Goal: Task Accomplishment & Management: Use online tool/utility

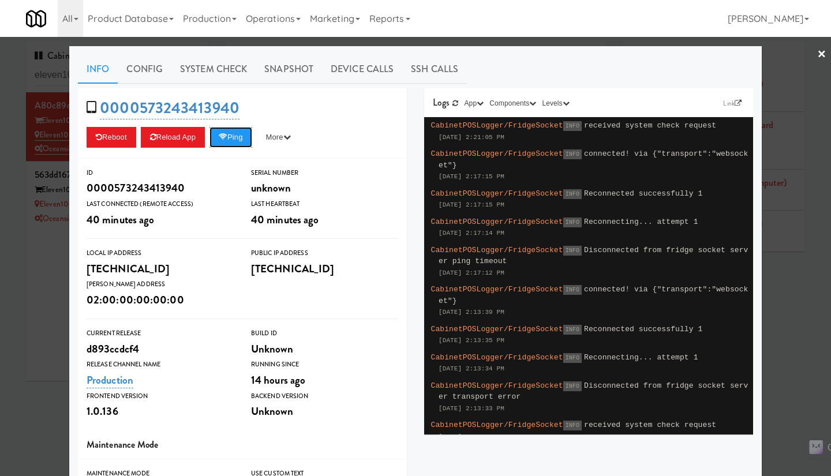
click at [220, 133] on button "Ping" at bounding box center [230, 137] width 43 height 21
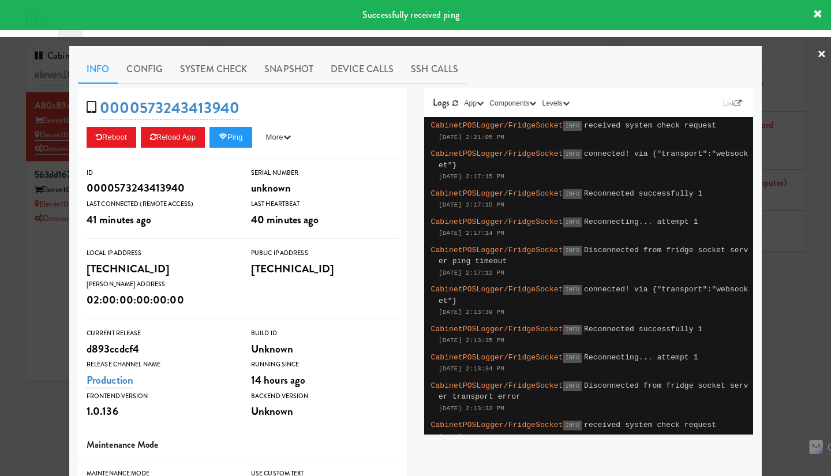
click at [42, 292] on div at bounding box center [415, 238] width 831 height 476
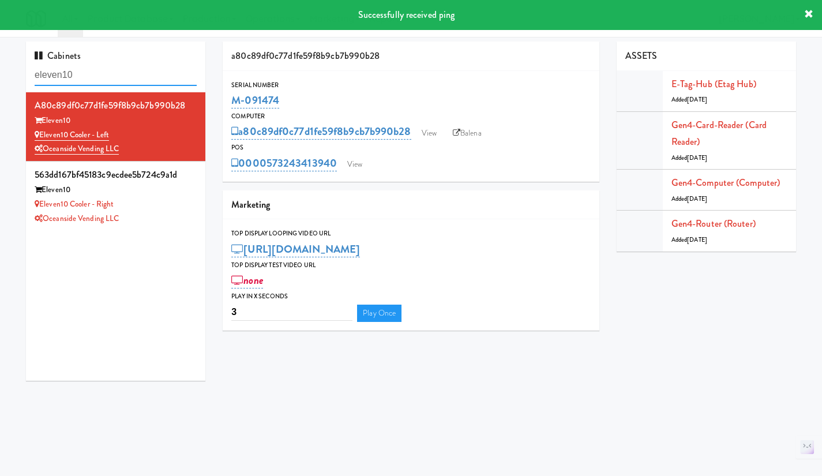
click at [89, 70] on input "eleven10" at bounding box center [116, 75] width 162 height 21
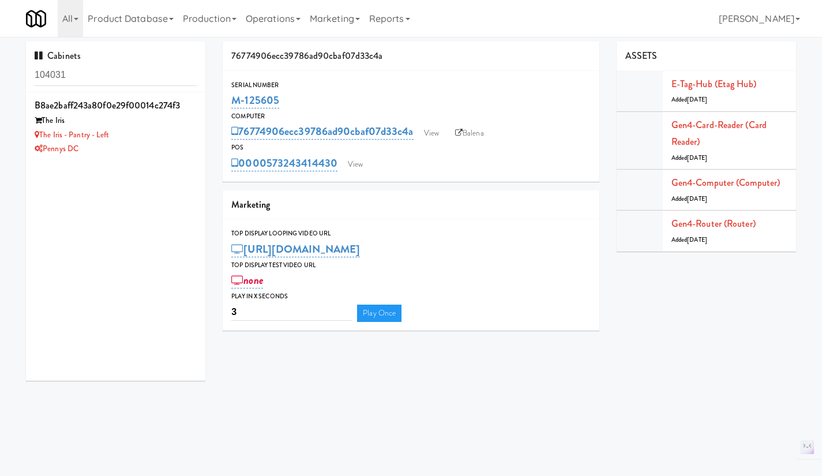
click at [87, 74] on input "104031" at bounding box center [116, 75] width 162 height 21
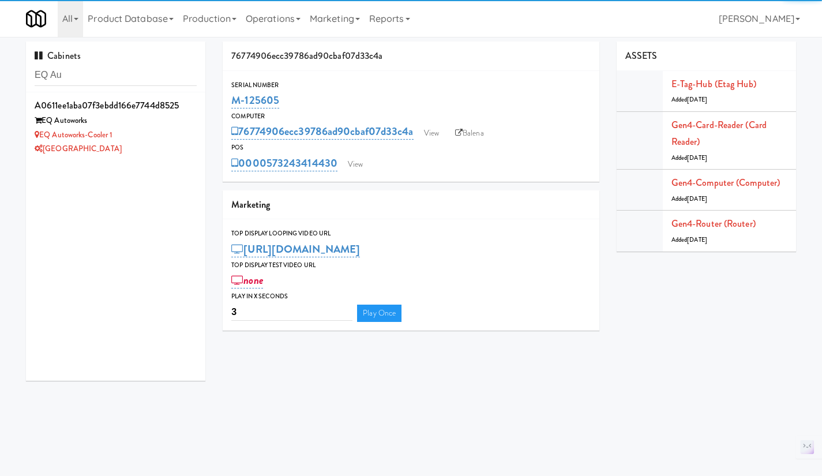
type input "EQ Au"
click at [138, 145] on div "[GEOGRAPHIC_DATA]" at bounding box center [116, 149] width 162 height 14
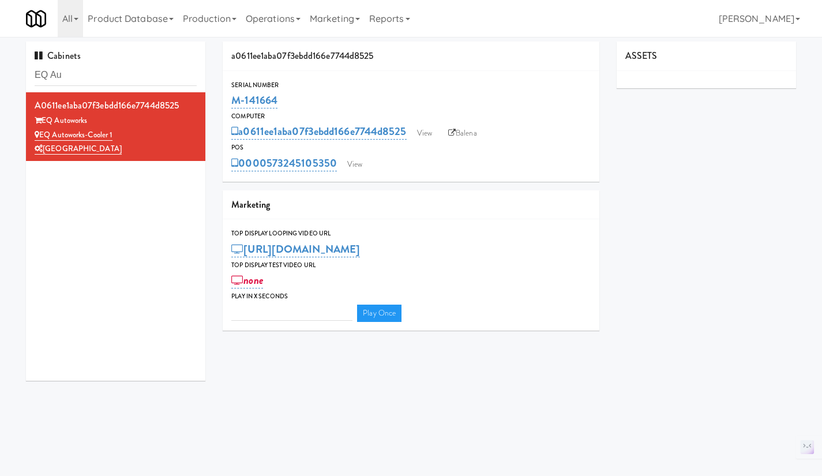
type input "3"
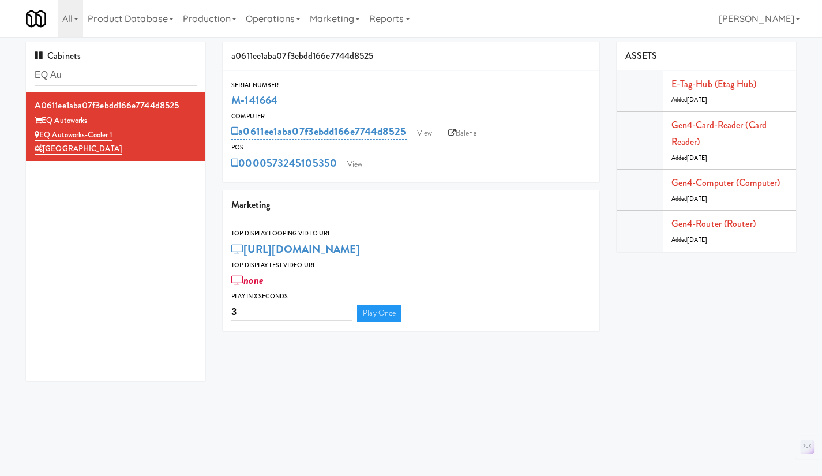
click at [475, 133] on link "Balena" at bounding box center [463, 133] width 40 height 17
click at [362, 158] on link "View" at bounding box center [355, 164] width 27 height 17
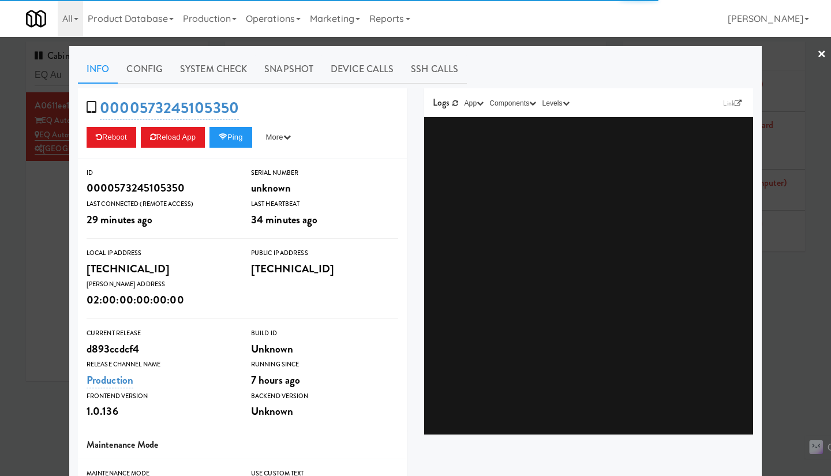
click at [36, 273] on div at bounding box center [415, 238] width 831 height 476
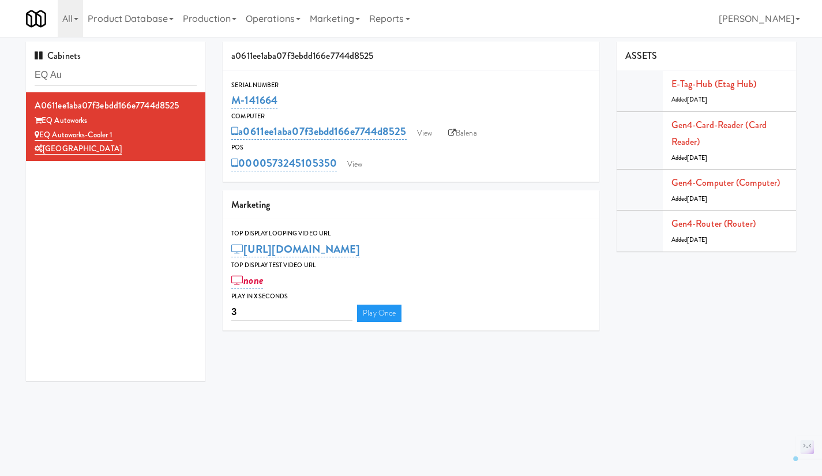
drag, startPoint x: 336, startPoint y: 174, endPoint x: 315, endPoint y: 173, distance: 21.4
click at [315, 173] on div "Serial Number M-141664 Computer a0611ee1aba07f3ebdd166e7744d8525 View Balena PO…" at bounding box center [411, 126] width 377 height 111
click at [346, 176] on div "Serial Number M-141664 Computer a0611ee1aba07f3ebdd166e7744d8525 View Balena PO…" at bounding box center [411, 126] width 377 height 111
drag, startPoint x: 339, startPoint y: 178, endPoint x: 312, endPoint y: 176, distance: 26.6
click at [312, 176] on div "Serial Number M-141664 Computer a0611ee1aba07f3ebdd166e7744d8525 View Balena PO…" at bounding box center [411, 126] width 377 height 111
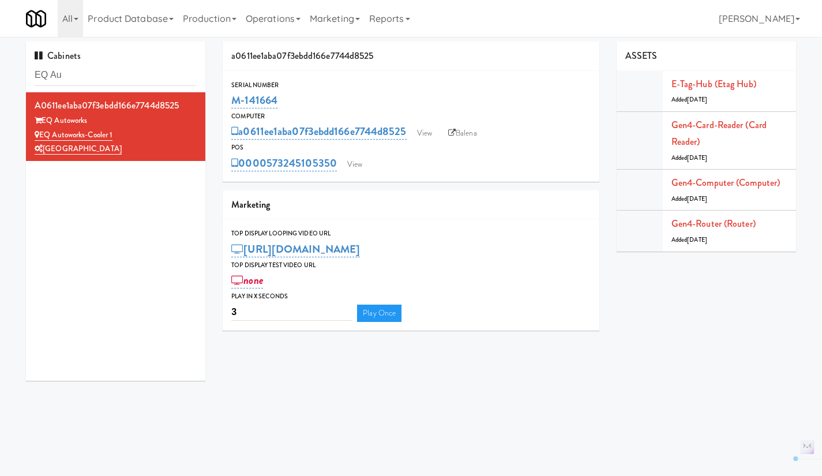
click at [339, 179] on div "Serial Number M-141664 Computer a0611ee1aba07f3ebdd166e7744d8525 View Balena PO…" at bounding box center [411, 126] width 377 height 111
drag, startPoint x: 328, startPoint y: 179, endPoint x: 316, endPoint y: 178, distance: 12.1
click at [316, 178] on div "Serial Number M-141664 Computer a0611ee1aba07f3ebdd166e7744d8525 View Balena PO…" at bounding box center [411, 126] width 377 height 111
click at [349, 181] on div "Serial Number M-141664 Computer a0611ee1aba07f3ebdd166e7744d8525 View Balena PO…" at bounding box center [411, 126] width 377 height 111
drag, startPoint x: 346, startPoint y: 179, endPoint x: 312, endPoint y: 179, distance: 34.0
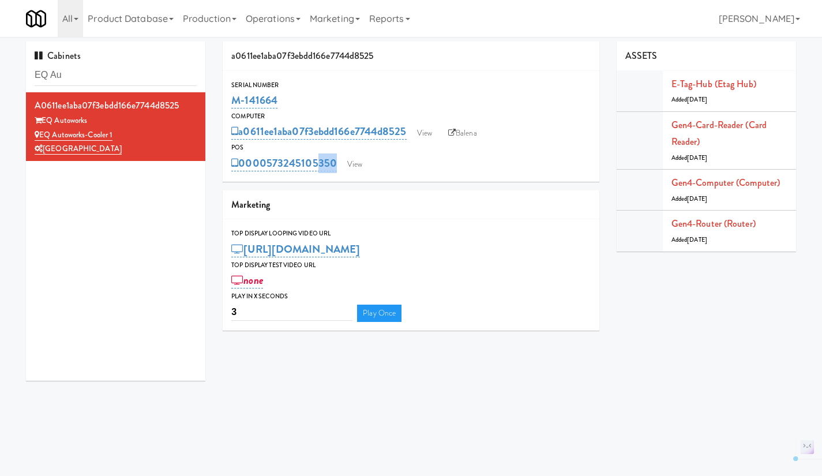
click at [312, 179] on div "Serial Number M-141664 Computer a0611ee1aba07f3ebdd166e7744d8525 View Balena PO…" at bounding box center [411, 126] width 377 height 111
click at [350, 182] on div "a0611ee1aba07f3ebdd166e7744d8525 Serial Number M-141664 Computer a0611ee1aba07f…" at bounding box center [411, 191] width 394 height 298
drag, startPoint x: 293, startPoint y: 99, endPoint x: 229, endPoint y: 103, distance: 63.6
click at [229, 103] on div "Serial Number M-141664" at bounding box center [411, 95] width 377 height 31
copy link "M-141664"
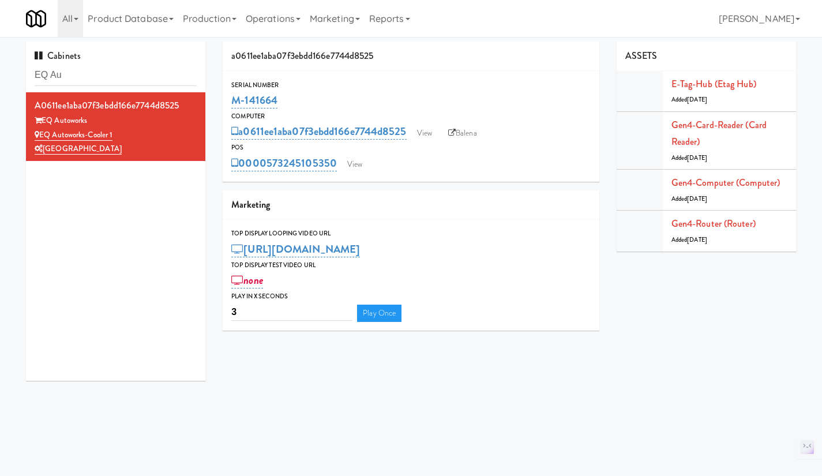
click at [332, 96] on div "M-141664" at bounding box center [410, 101] width 359 height 20
drag, startPoint x: 377, startPoint y: 55, endPoint x: 236, endPoint y: 55, distance: 141.4
click at [233, 55] on div "a0611ee1aba07f3ebdd166e7744d8525" at bounding box center [411, 56] width 377 height 29
drag, startPoint x: 338, startPoint y: 176, endPoint x: 267, endPoint y: 177, distance: 70.4
click at [267, 177] on div "Serial Number M-141664 Computer a0611ee1aba07f3ebdd166e7744d8525 View Balena PO…" at bounding box center [411, 126] width 377 height 111
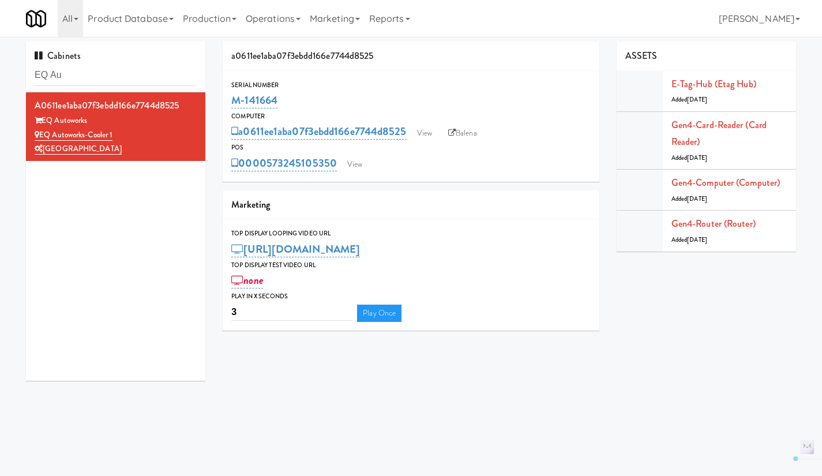
click at [410, 177] on div "Serial Number M-141664 Computer a0611ee1aba07f3ebdd166e7744d8525 View Balena PO…" at bounding box center [411, 126] width 377 height 111
click at [705, 123] on link "Gen4-card-reader (Card Reader)" at bounding box center [719, 133] width 95 height 31
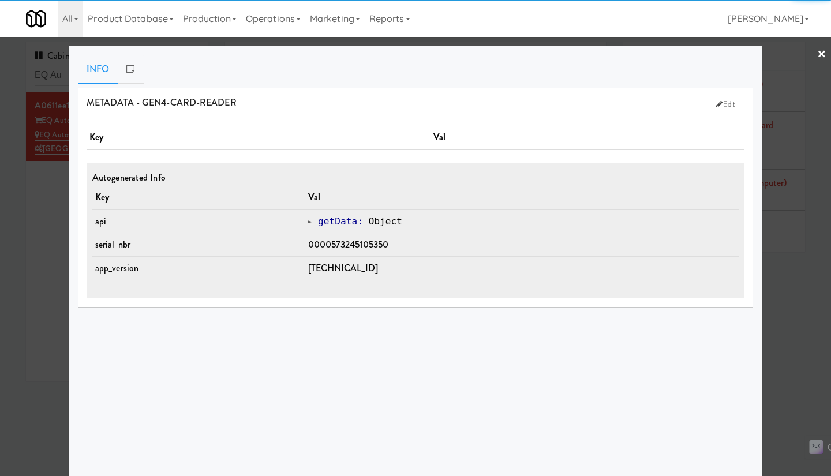
click at [777, 325] on div at bounding box center [415, 238] width 831 height 476
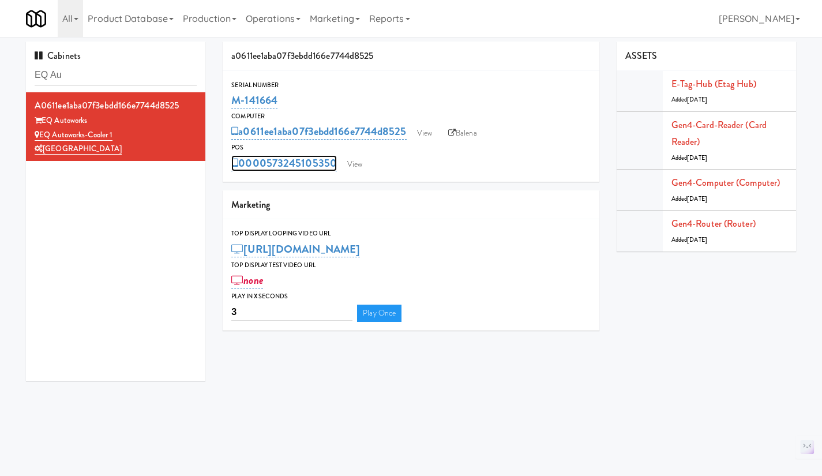
click at [291, 164] on link "0000573245105350" at bounding box center [284, 163] width 106 height 16
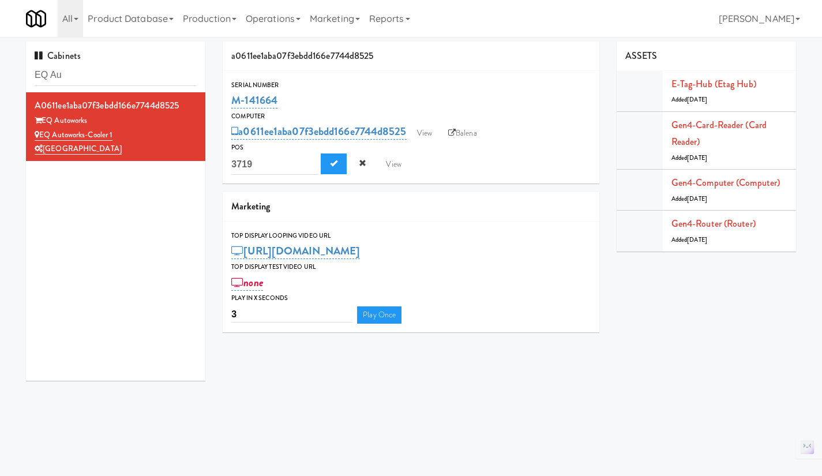
click at [507, 149] on div "POS" at bounding box center [410, 148] width 359 height 12
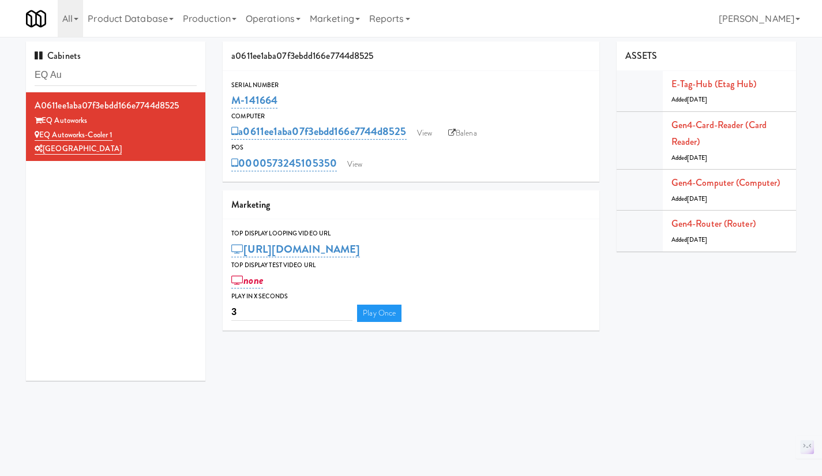
click at [286, 24] on link "Operations" at bounding box center [273, 18] width 64 height 37
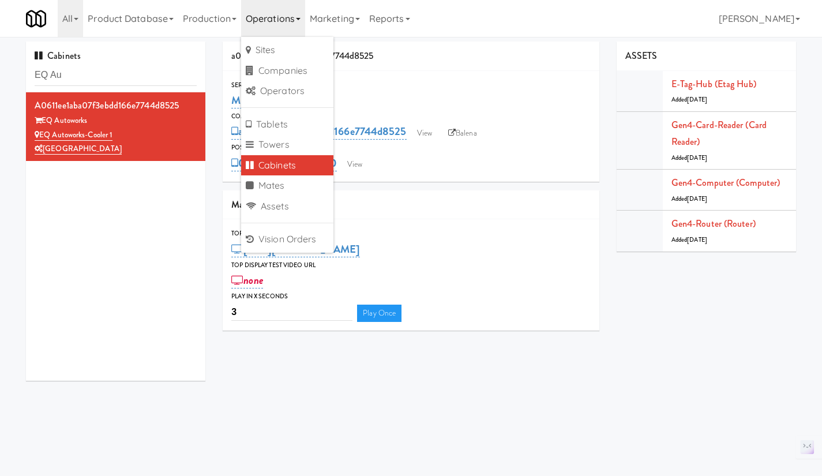
click at [294, 164] on link "Cabinets" at bounding box center [287, 165] width 92 height 21
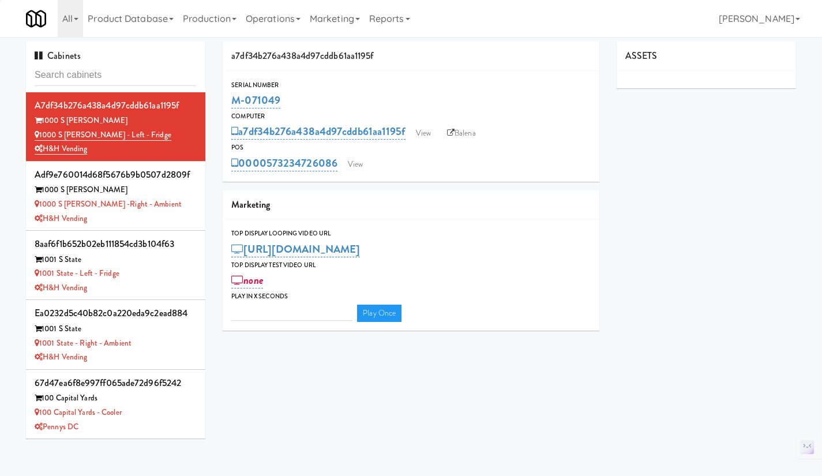
type input "3"
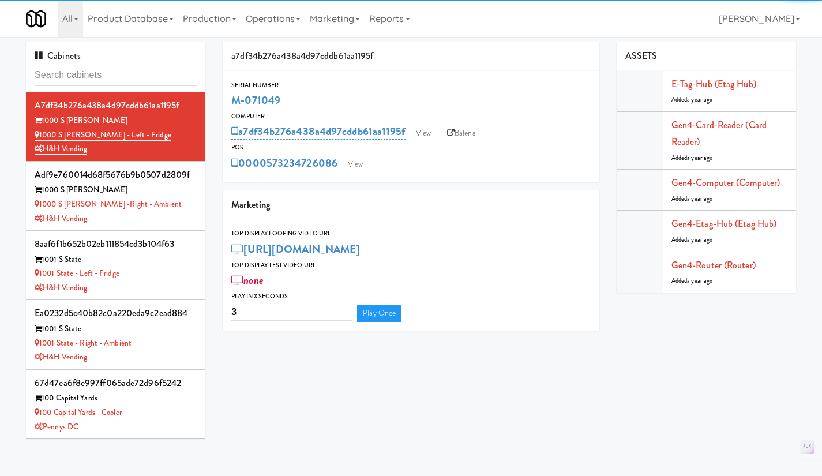
click at [118, 72] on input "text" at bounding box center [116, 75] width 162 height 21
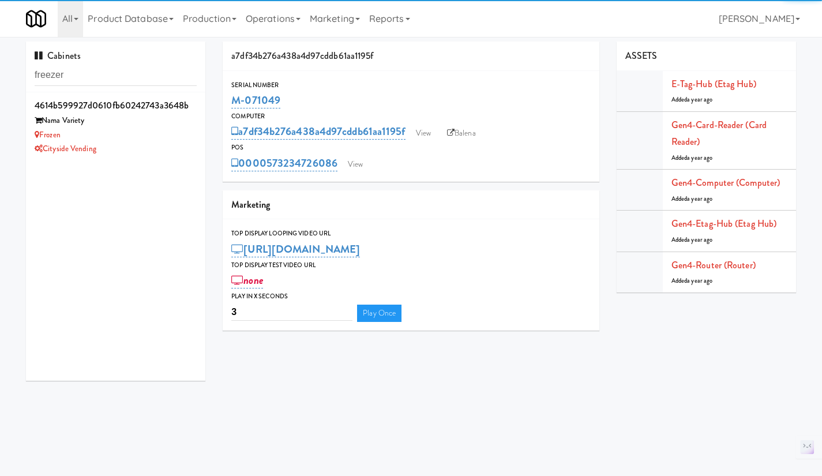
type input "freezer"
click at [140, 137] on div "Frozen" at bounding box center [116, 135] width 162 height 14
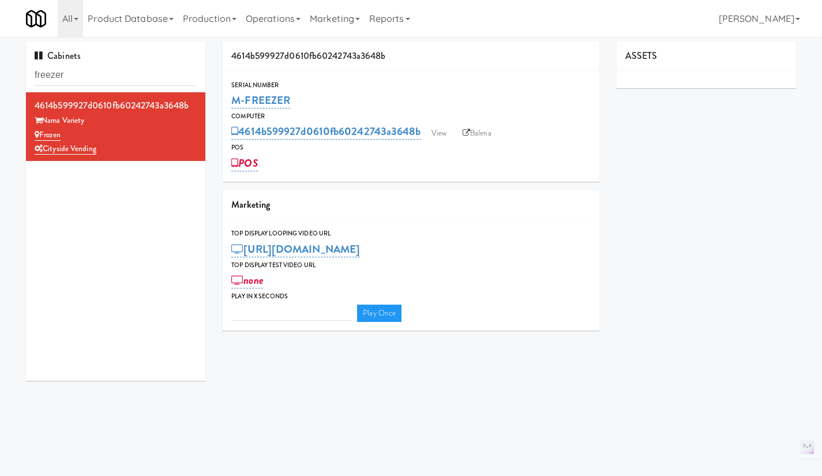
click at [271, 16] on link "Operations" at bounding box center [273, 18] width 64 height 37
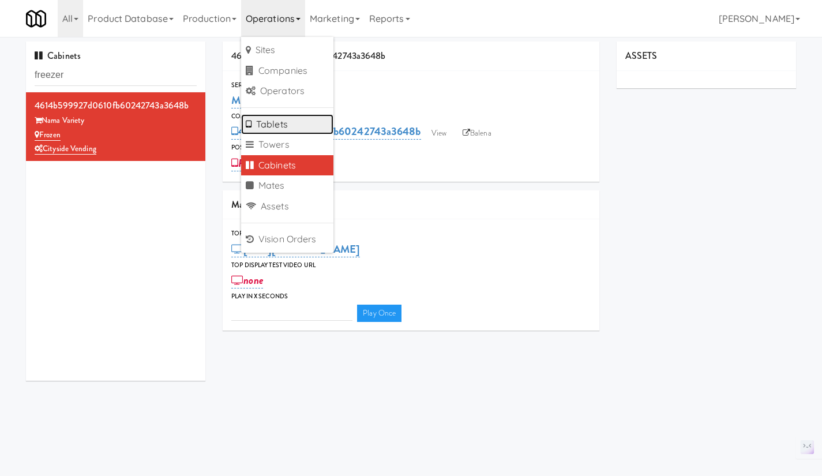
click at [294, 128] on link "Tablets" at bounding box center [287, 124] width 92 height 21
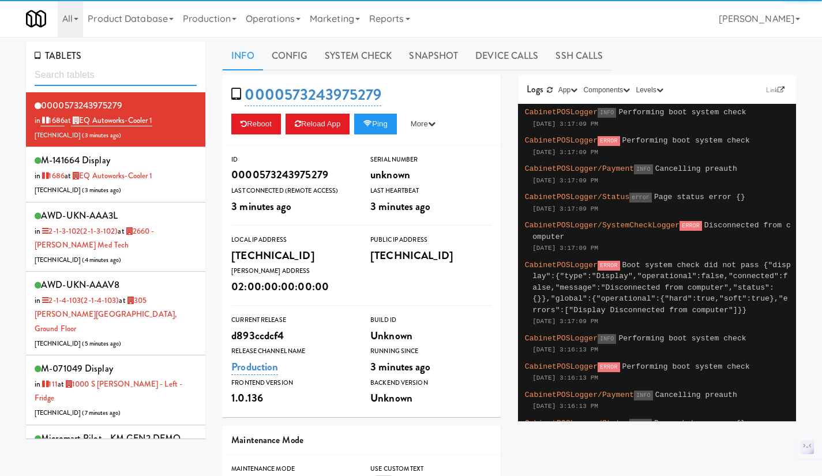
click at [76, 76] on input "text" at bounding box center [116, 75] width 162 height 21
paste input "[CREDIT_CARD_NUMBER]"
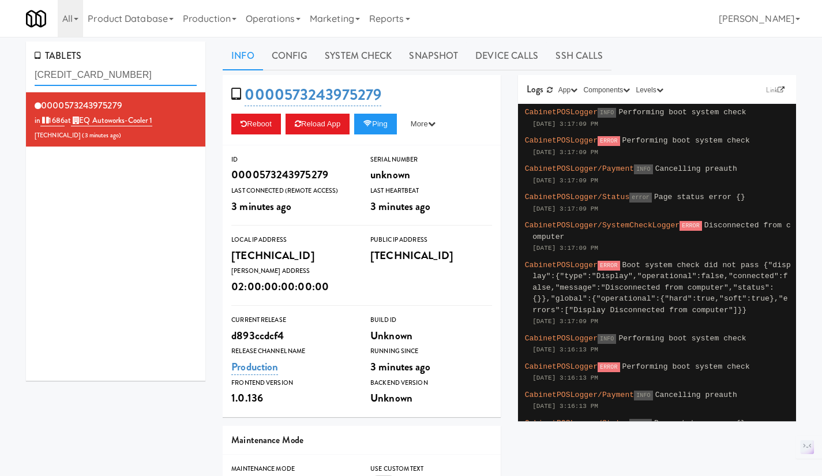
type input "[CREDIT_CARD_NUMBER]"
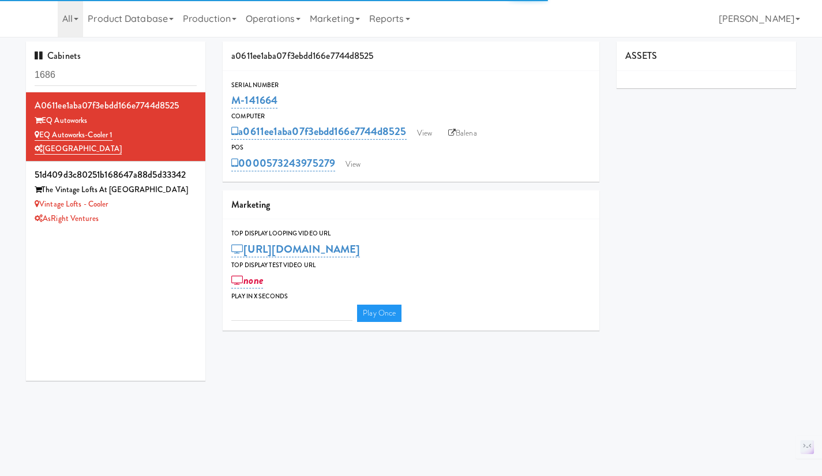
type input "3"
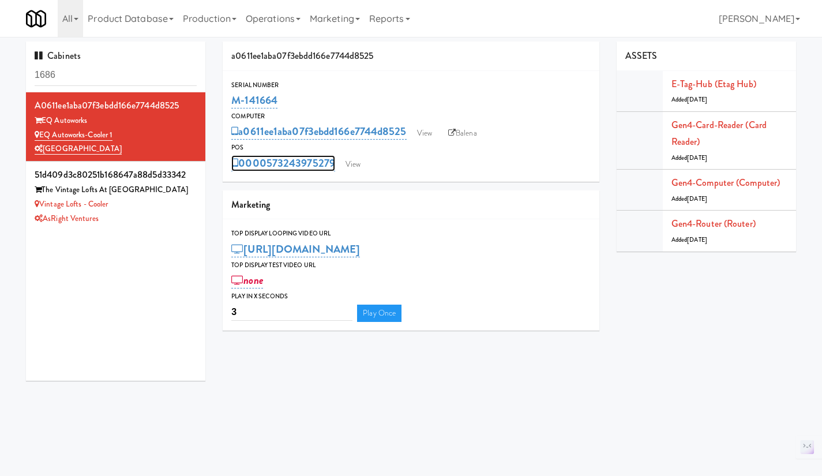
click at [288, 166] on link "0000573243975279" at bounding box center [283, 163] width 104 height 16
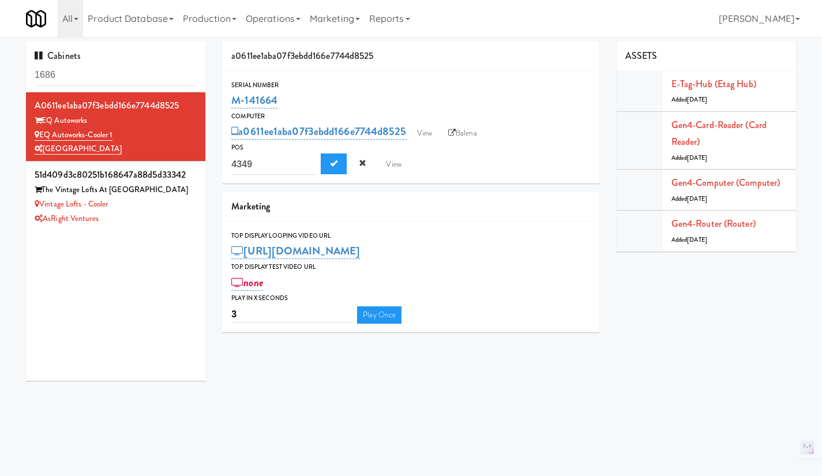
click at [148, 215] on div "AsRight Ventures" at bounding box center [116, 219] width 162 height 14
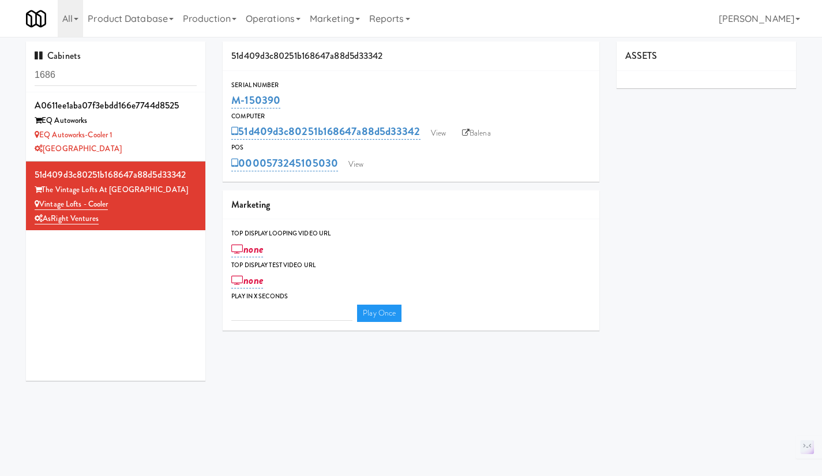
type input "3"
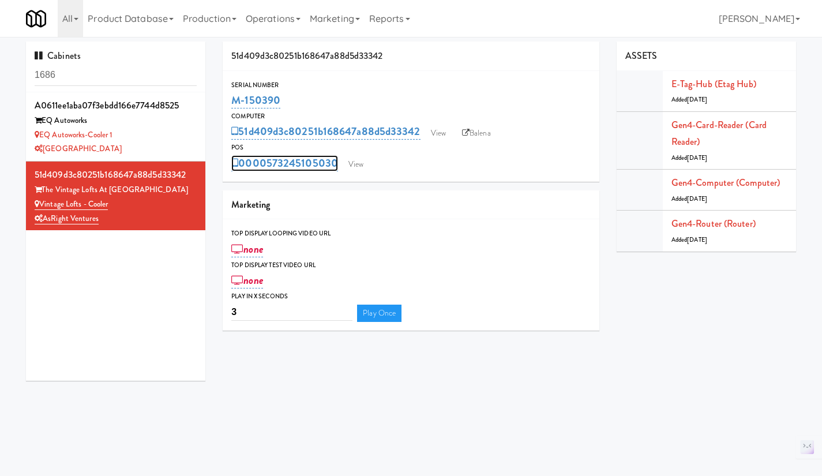
click at [287, 165] on link "0000573245105030" at bounding box center [284, 163] width 107 height 16
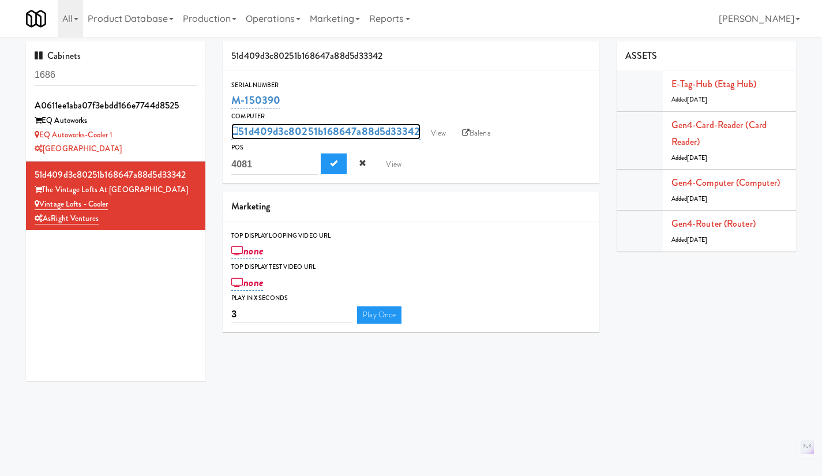
click at [278, 124] on link "51d409d3c80251b168647a88d5d33342" at bounding box center [325, 131] width 189 height 16
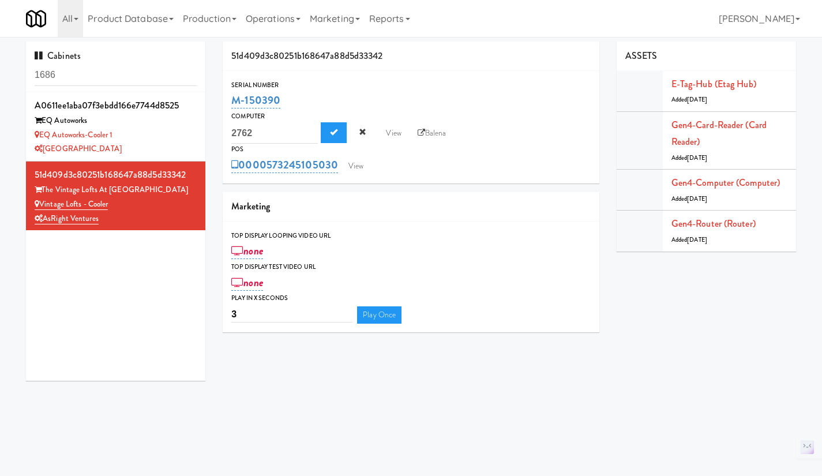
click at [317, 92] on div "M-150390" at bounding box center [410, 101] width 359 height 20
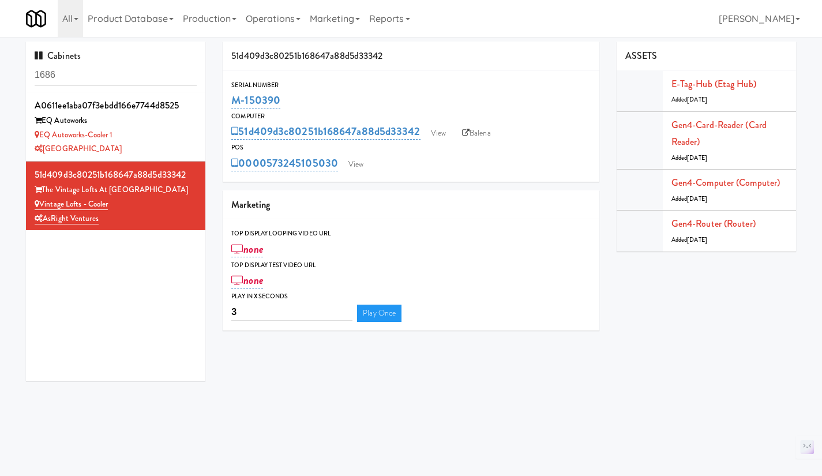
click at [158, 136] on div "EQ Autoworks-Cooler 1" at bounding box center [116, 135] width 162 height 14
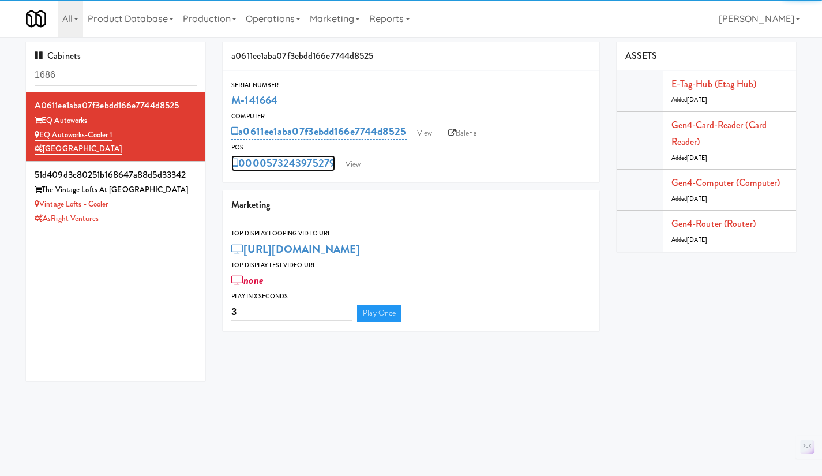
click at [285, 169] on link "0000573243975279" at bounding box center [283, 163] width 104 height 16
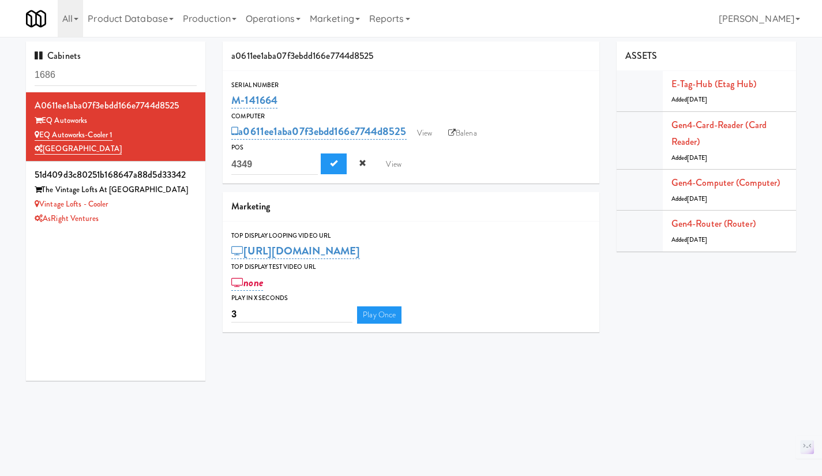
click at [526, 150] on div "POS" at bounding box center [410, 148] width 359 height 12
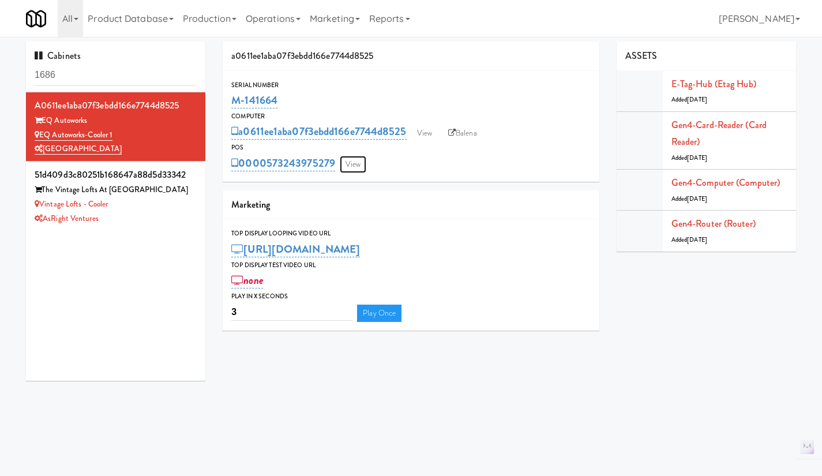
click at [352, 167] on link "View" at bounding box center [353, 164] width 27 height 17
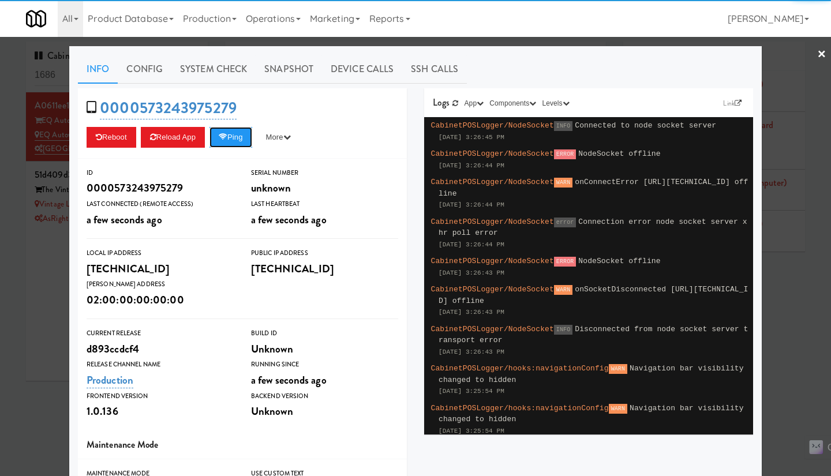
click at [229, 140] on button "Ping" at bounding box center [230, 137] width 43 height 21
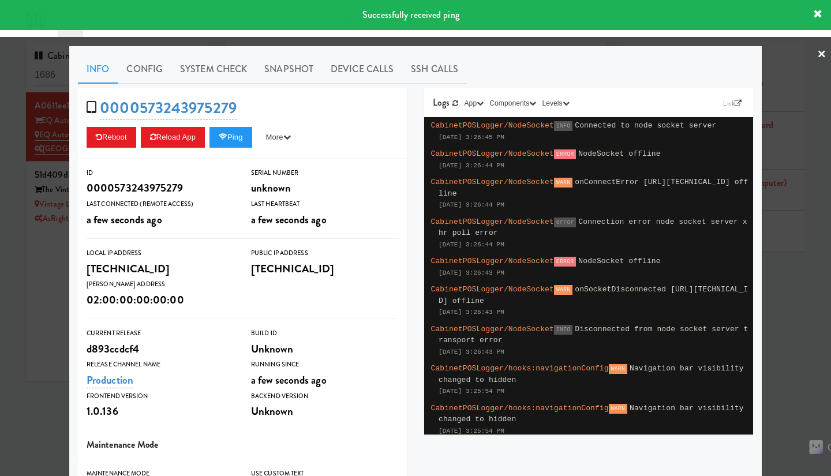
click at [226, 74] on link "System Check" at bounding box center [213, 69] width 84 height 29
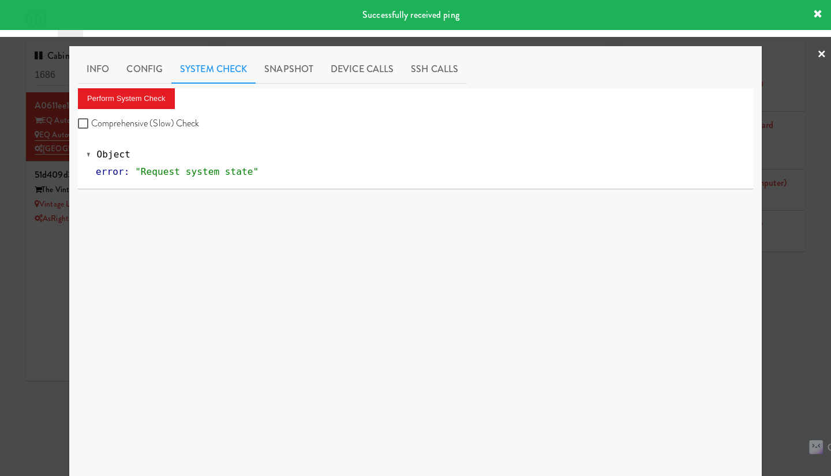
click at [141, 123] on label "Comprehensive (Slow) Check" at bounding box center [139, 123] width 122 height 17
click at [91, 123] on input "Comprehensive (Slow) Check" at bounding box center [84, 123] width 13 height 9
checkbox input "true"
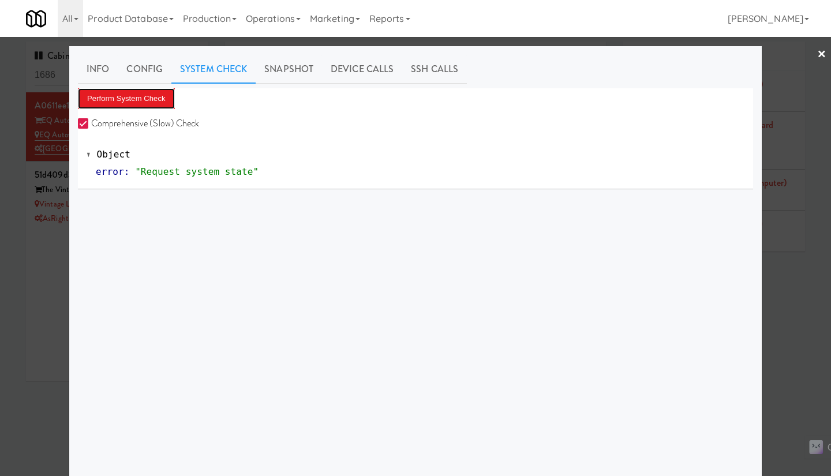
click at [130, 103] on button "Perform System Check" at bounding box center [126, 98] width 97 height 21
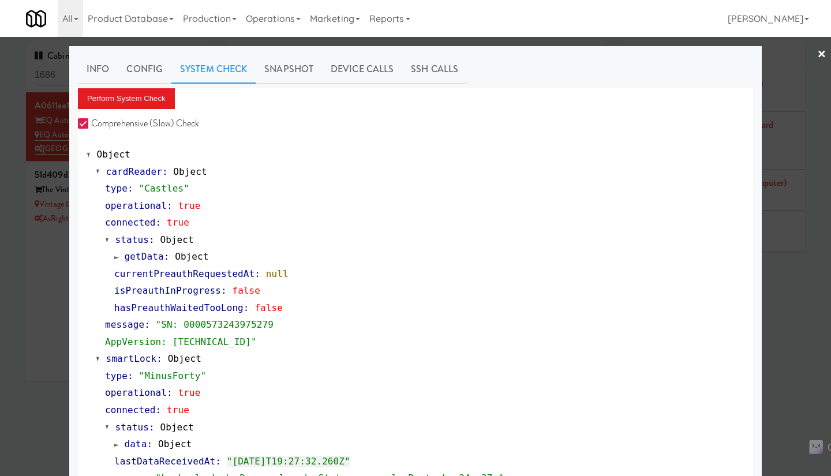
click at [782, 299] on div at bounding box center [415, 238] width 831 height 476
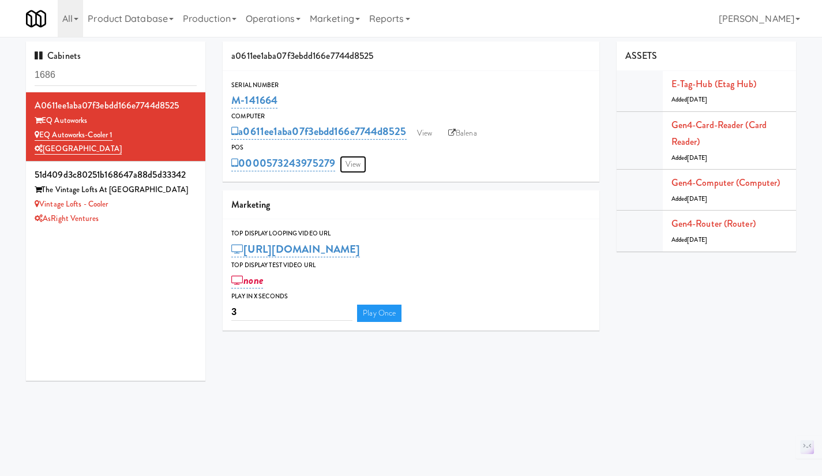
click at [354, 160] on link "View" at bounding box center [353, 164] width 27 height 17
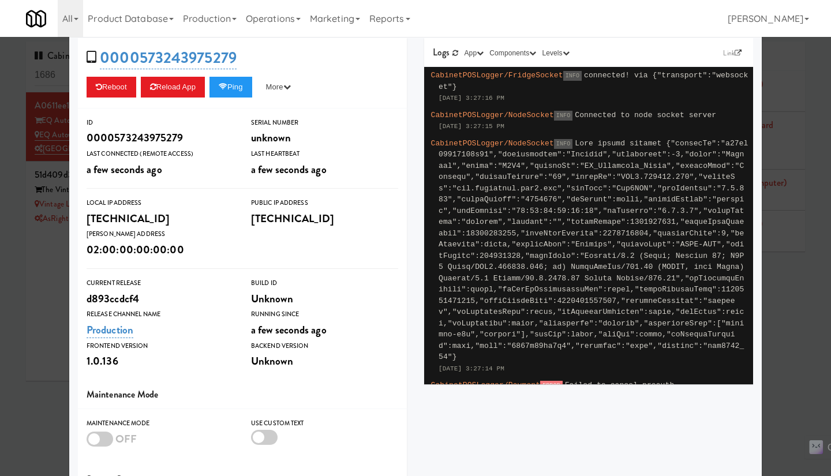
scroll to position [152, 0]
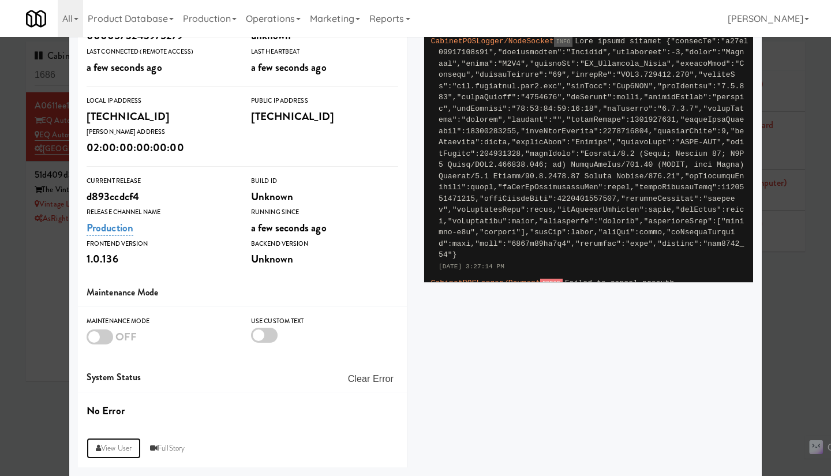
click at [119, 445] on link "View User" at bounding box center [114, 448] width 54 height 21
click at [790, 358] on div at bounding box center [415, 238] width 831 height 476
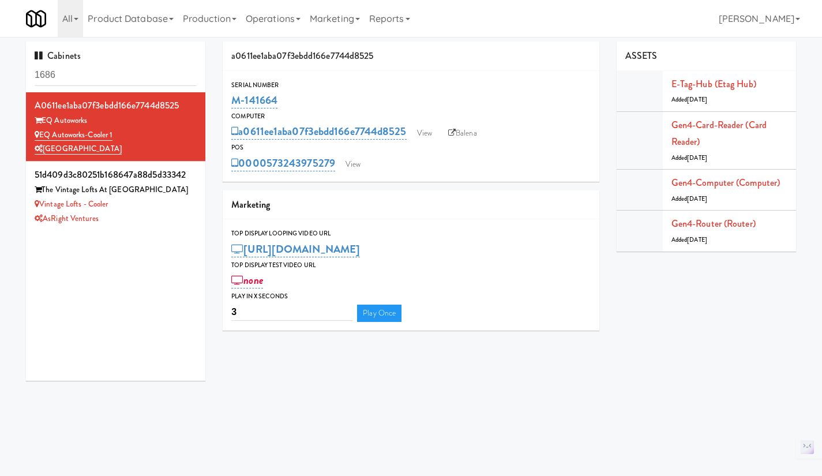
click at [272, 17] on link "Operations" at bounding box center [273, 18] width 64 height 37
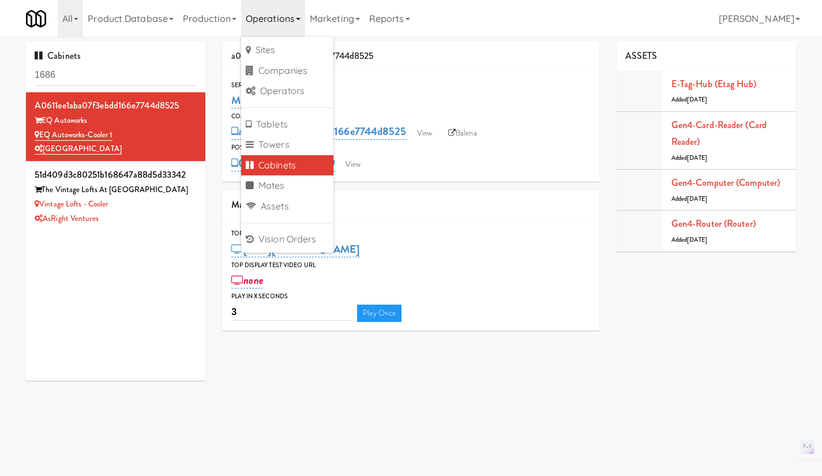
drag, startPoint x: 449, startPoint y: 173, endPoint x: 417, endPoint y: 174, distance: 31.8
click at [449, 173] on div "Serial Number M-141664 Computer a0611ee1aba07f3ebdd166e7744d8525 View Balena PO…" at bounding box center [411, 126] width 377 height 111
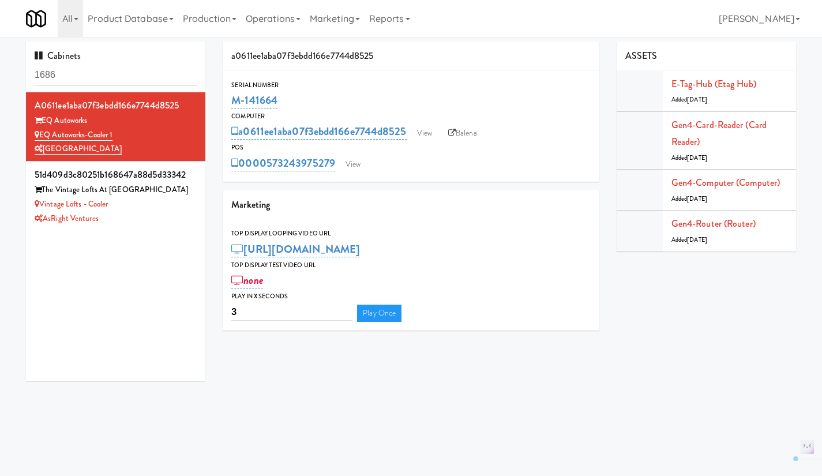
drag, startPoint x: 118, startPoint y: 136, endPoint x: 40, endPoint y: 133, distance: 77.4
click at [40, 133] on div "EQ Autoworks-Cooler 1" at bounding box center [116, 135] width 162 height 14
copy link "EQ Autoworks-Cooler 1"
click at [360, 163] on link "View" at bounding box center [353, 164] width 27 height 17
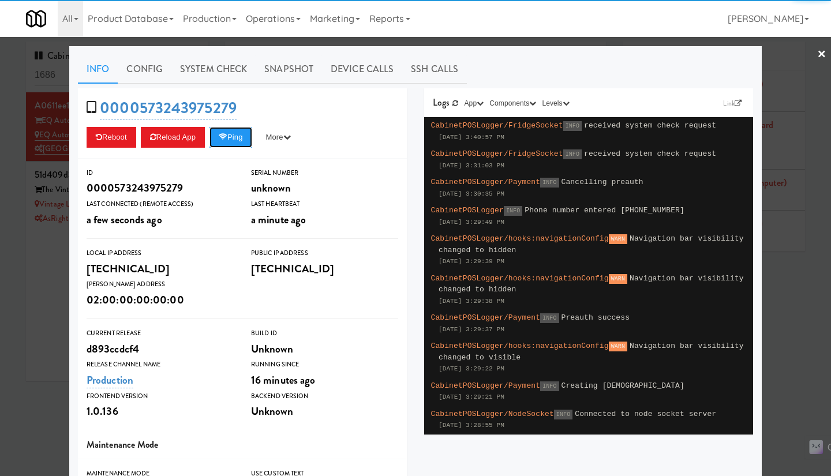
click at [227, 132] on button "Ping" at bounding box center [230, 137] width 43 height 21
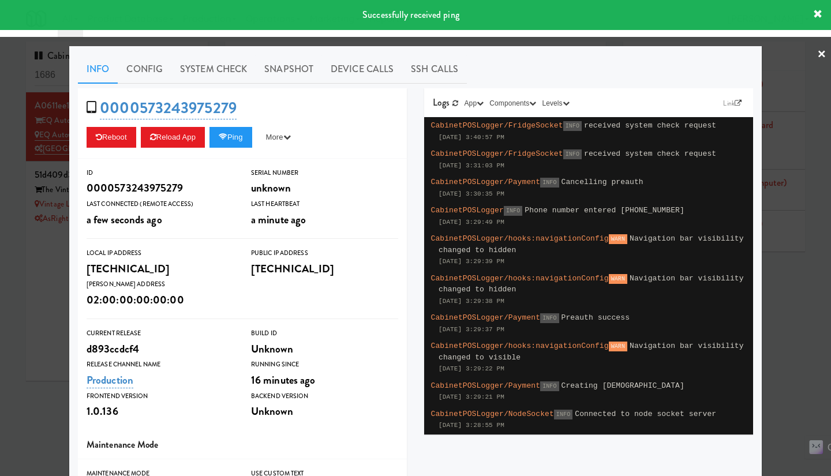
click at [214, 78] on link "System Check" at bounding box center [213, 69] width 84 height 29
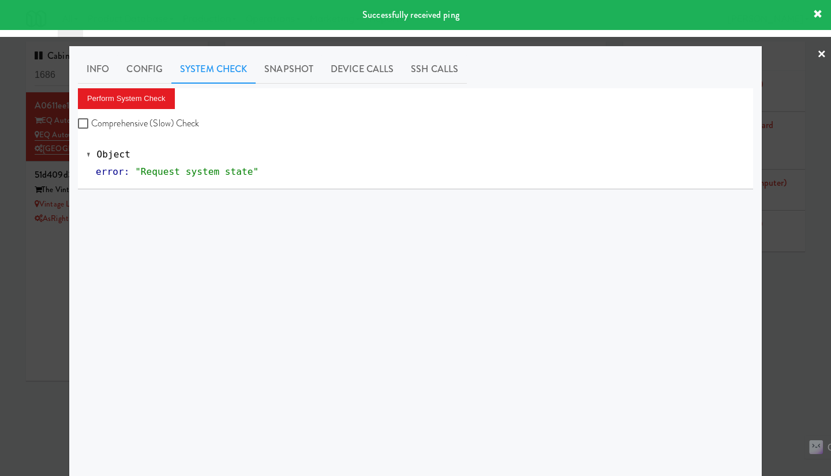
click at [162, 126] on label "Comprehensive (Slow) Check" at bounding box center [139, 123] width 122 height 17
click at [91, 126] on input "Comprehensive (Slow) Check" at bounding box center [84, 123] width 13 height 9
checkbox input "true"
click at [141, 104] on button "Perform System Check" at bounding box center [126, 98] width 97 height 21
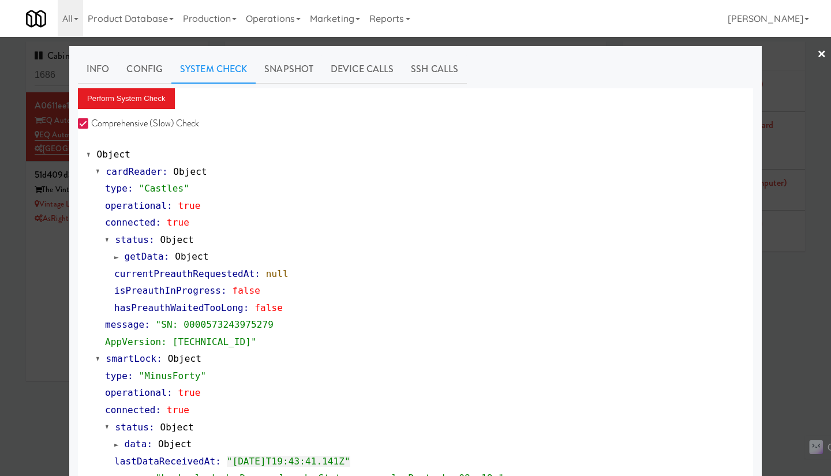
click at [43, 252] on div at bounding box center [415, 238] width 831 height 476
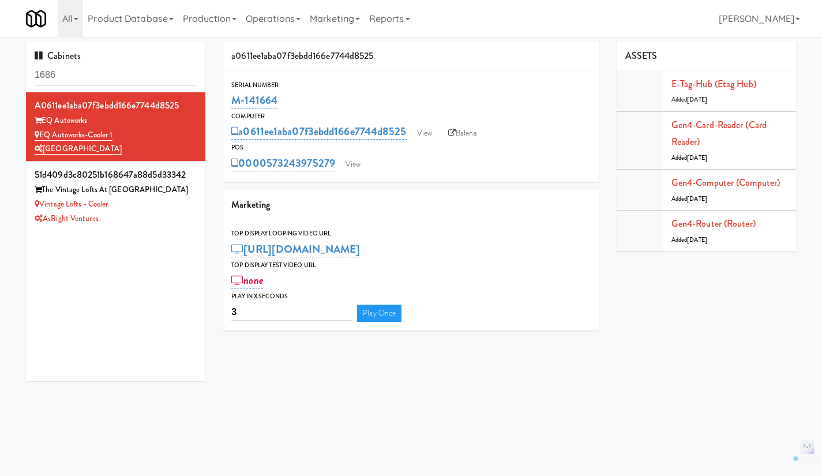
drag, startPoint x: 337, startPoint y: 174, endPoint x: 269, endPoint y: 173, distance: 68.1
click at [269, 173] on div "Serial Number M-141664 Computer a0611ee1aba07f3ebdd166e7744d8525 View Balena PO…" at bounding box center [411, 126] width 377 height 111
copy link "573243975279"
click at [746, 133] on div "Gen4-card-reader (Card Reader) Added 3 months ago" at bounding box center [730, 141] width 116 height 48
click at [739, 126] on link "Gen4-card-reader (Card Reader)" at bounding box center [719, 133] width 95 height 31
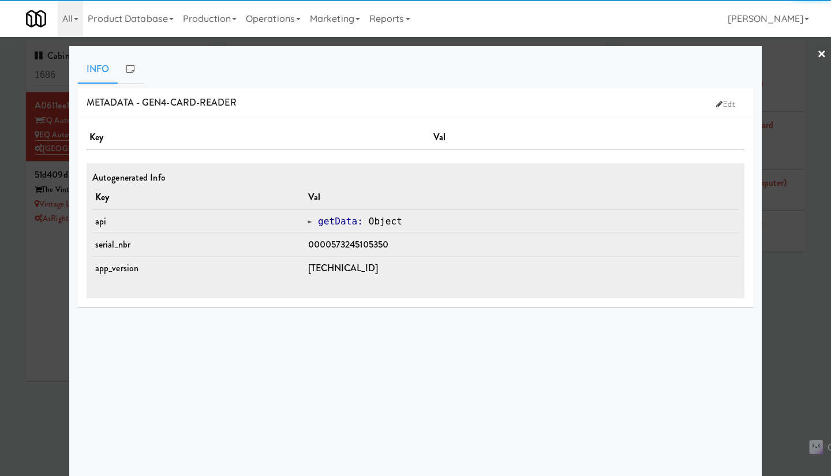
click at [780, 295] on div at bounding box center [415, 238] width 831 height 476
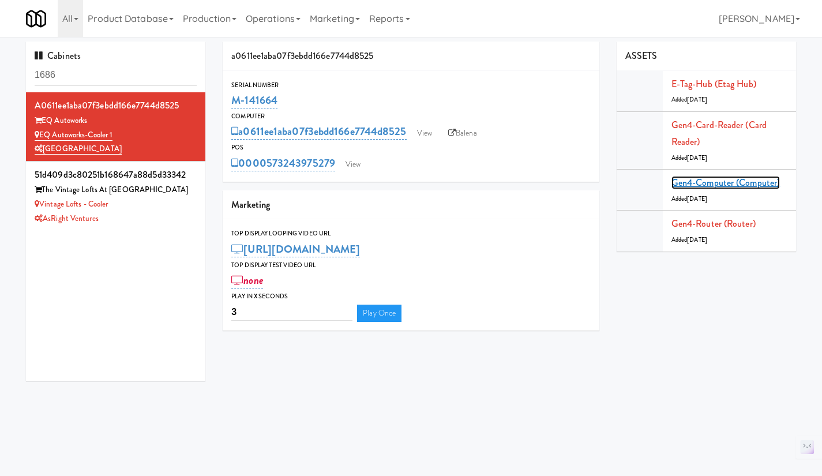
click at [717, 181] on link "Gen4-computer (Computer)" at bounding box center [726, 182] width 108 height 13
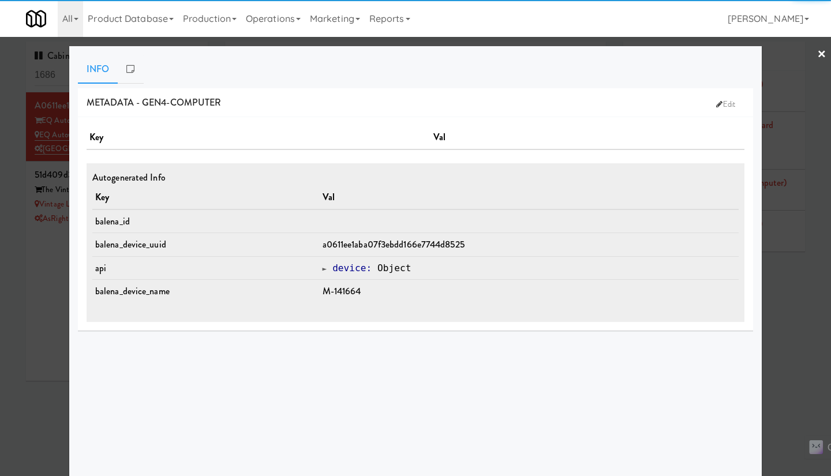
click at [762, 279] on div at bounding box center [415, 238] width 831 height 476
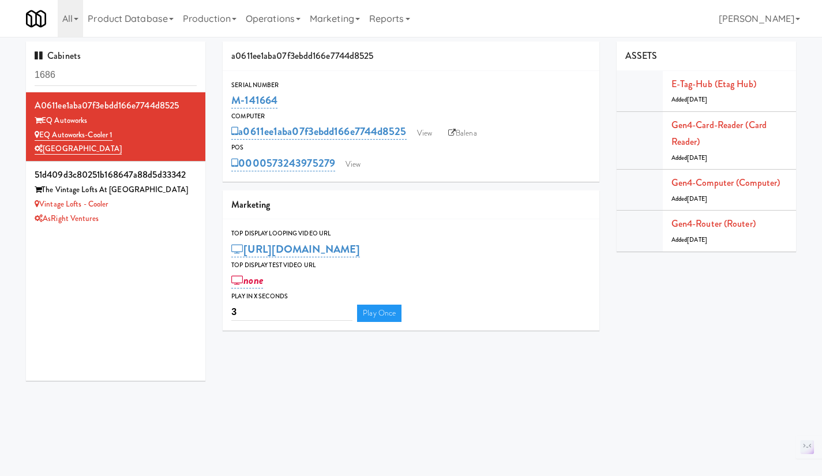
click at [726, 217] on div "Gen4-router (Router) Added 3 months ago" at bounding box center [730, 230] width 116 height 31
click at [729, 225] on link "Gen4-router (Router)" at bounding box center [714, 223] width 84 height 13
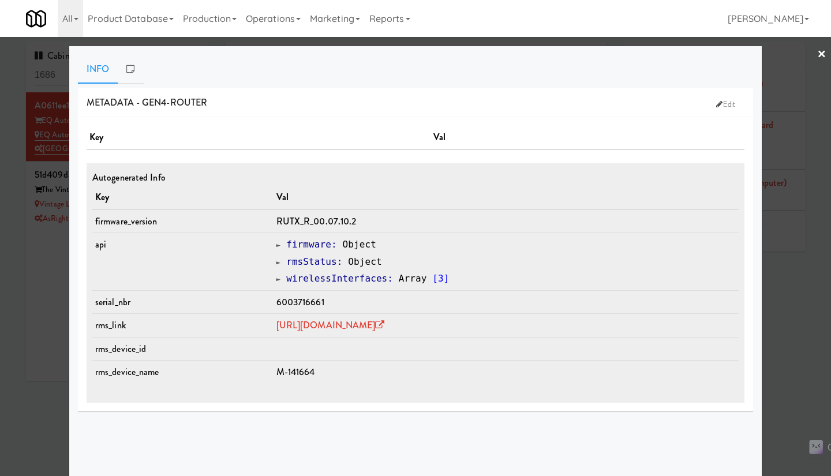
click at [774, 298] on div at bounding box center [415, 238] width 831 height 476
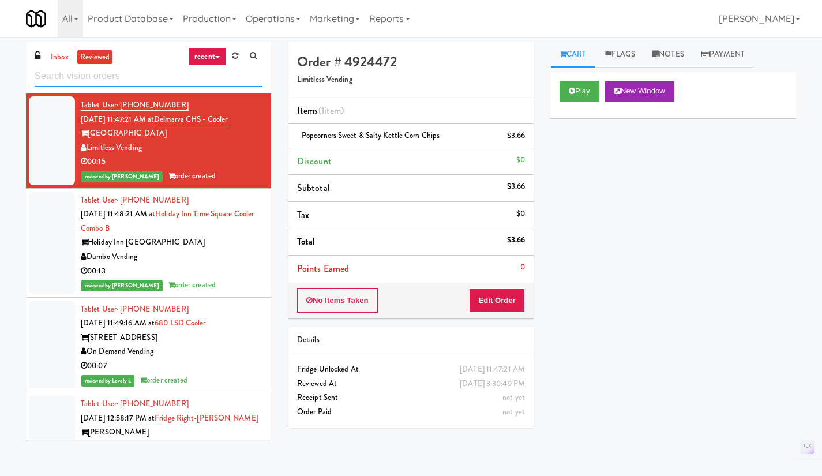
paste input "EQ Autoworks-Cooler 1"
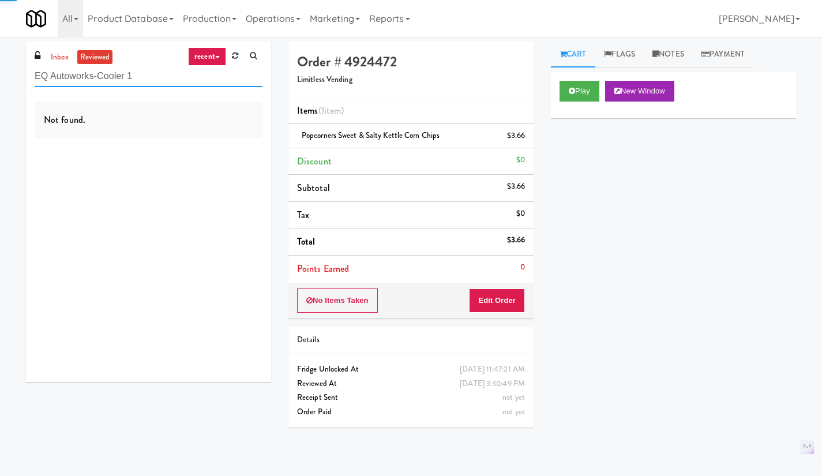
type input "EQ Autoworks-Cooler 1"
click at [57, 57] on link "inbox" at bounding box center [60, 57] width 24 height 14
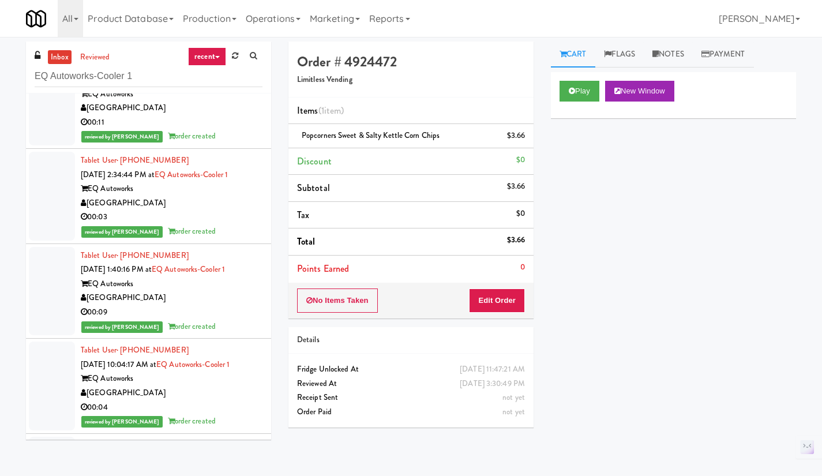
scroll to position [805, 0]
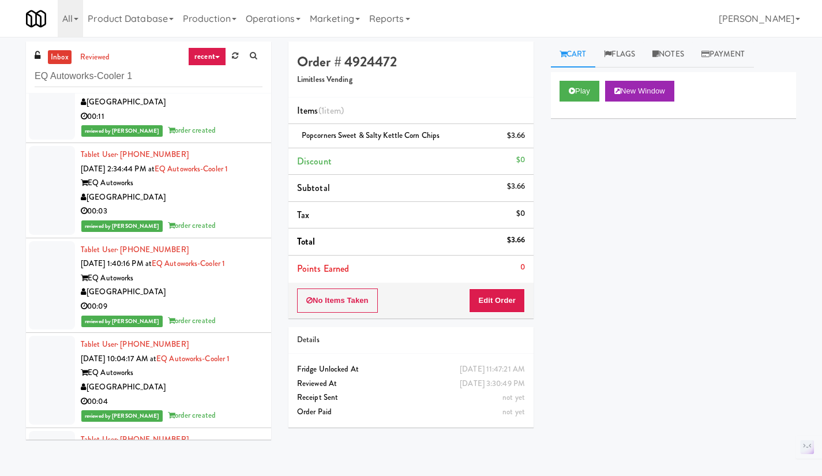
click at [95, 62] on link "reviewed" at bounding box center [95, 57] width 36 height 14
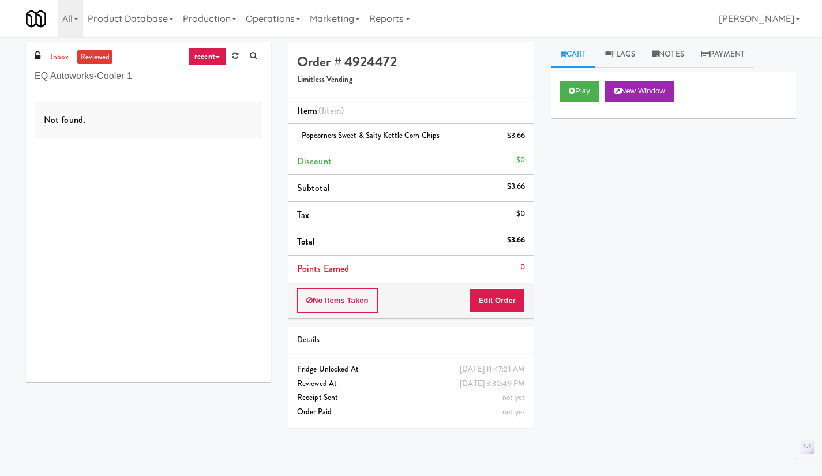
scroll to position [1, 0]
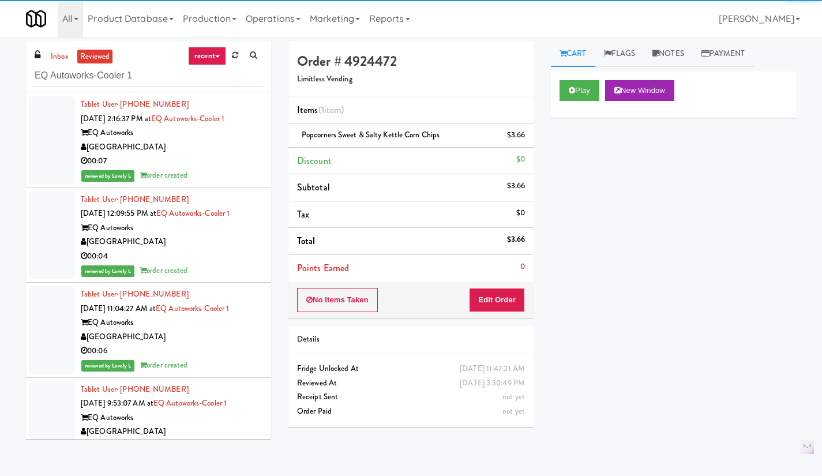
click at [59, 57] on link "inbox" at bounding box center [60, 57] width 24 height 14
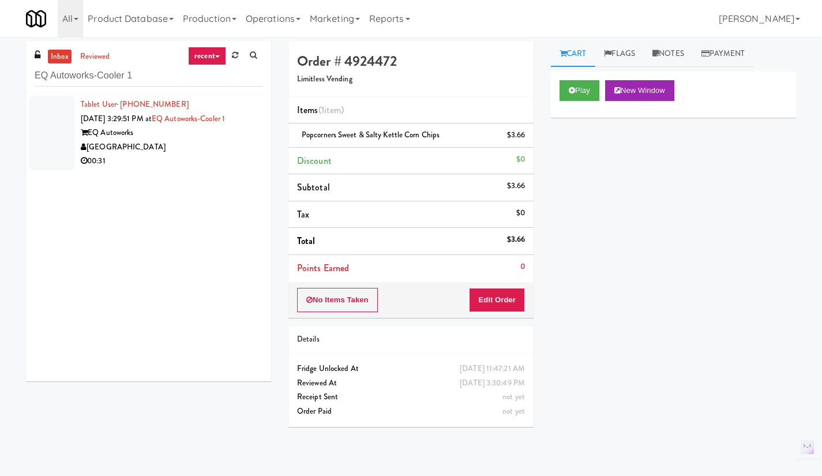
click at [195, 148] on div "[GEOGRAPHIC_DATA]" at bounding box center [172, 147] width 182 height 14
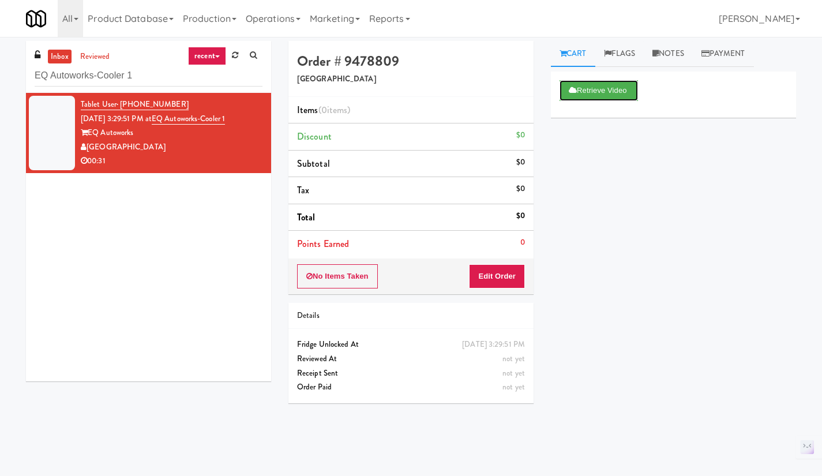
click at [583, 92] on button "Retrieve Video" at bounding box center [599, 90] width 78 height 21
click at [579, 95] on button "Play" at bounding box center [580, 90] width 40 height 21
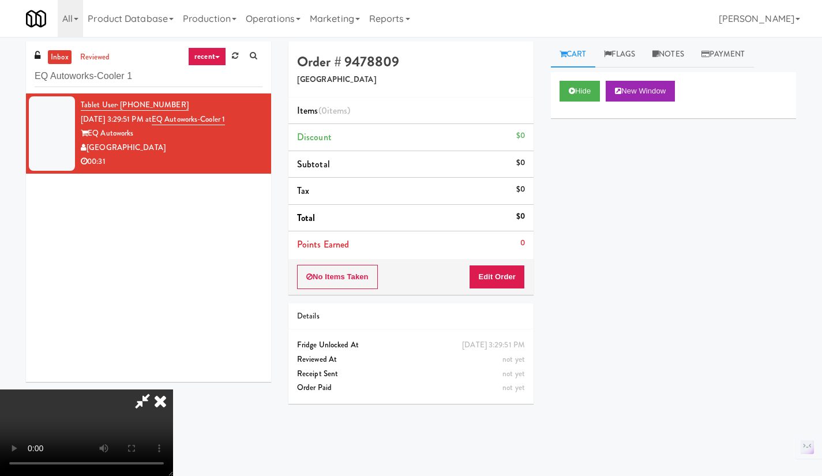
click at [173, 390] on icon at bounding box center [160, 401] width 25 height 23
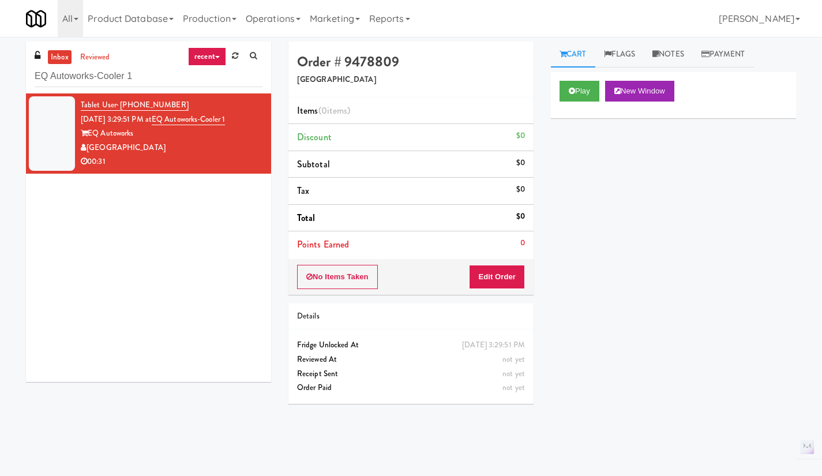
click at [175, 245] on div "Tablet User · (903) 316-3454 [DATE] 3:29:51 PM at [GEOGRAPHIC_DATA]-Cooler 1 EQ…" at bounding box center [148, 237] width 245 height 289
click at [583, 84] on button "Play" at bounding box center [580, 91] width 40 height 21
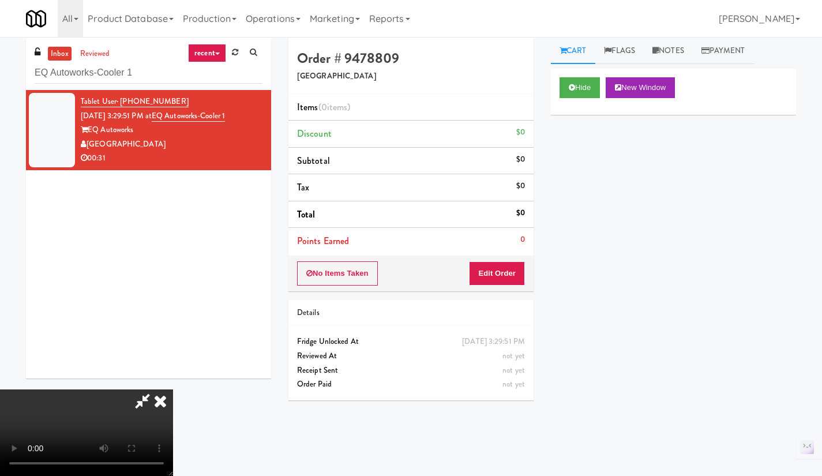
click at [173, 390] on icon at bounding box center [160, 401] width 25 height 23
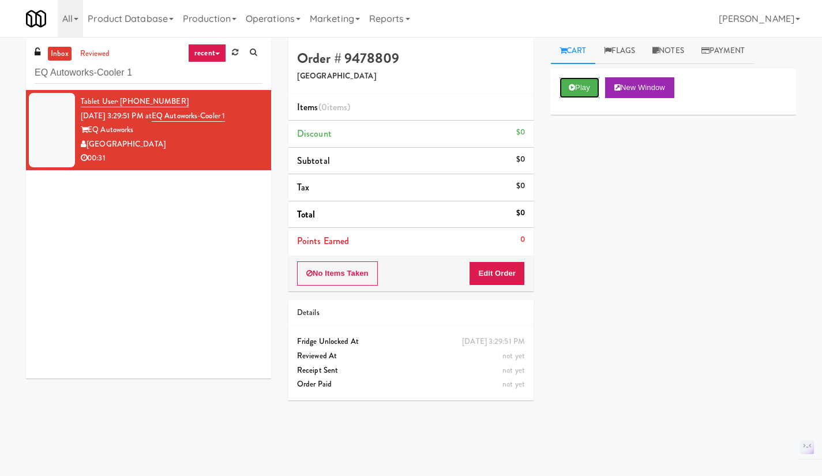
click at [578, 84] on button "Play" at bounding box center [580, 87] width 40 height 21
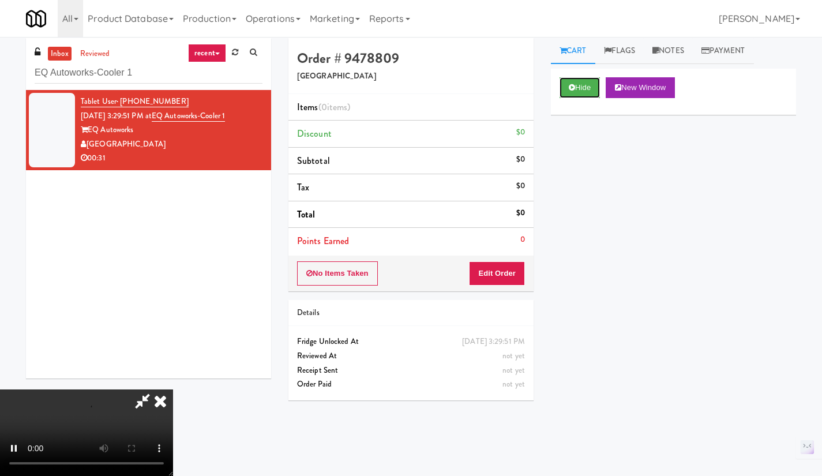
scroll to position [72, 0]
click at [173, 390] on video at bounding box center [86, 433] width 173 height 87
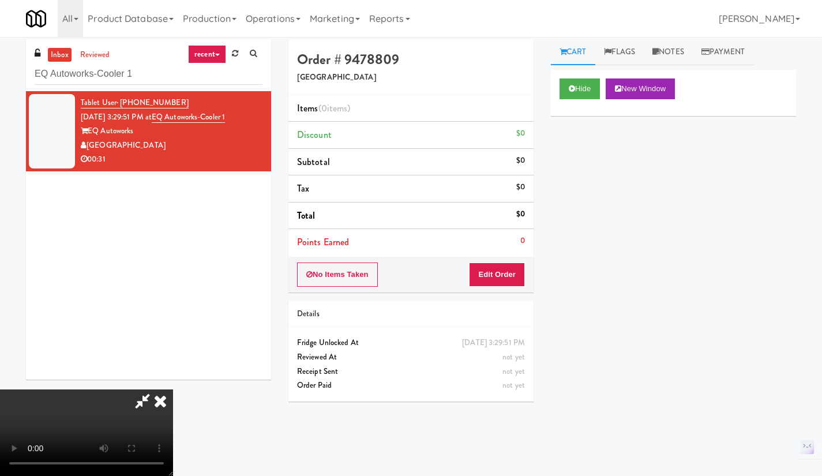
scroll to position [2, 0]
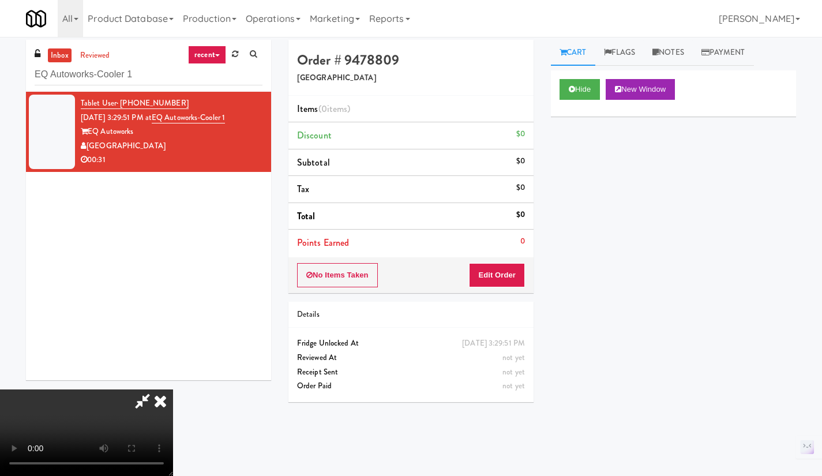
click at [173, 390] on icon at bounding box center [160, 401] width 25 height 23
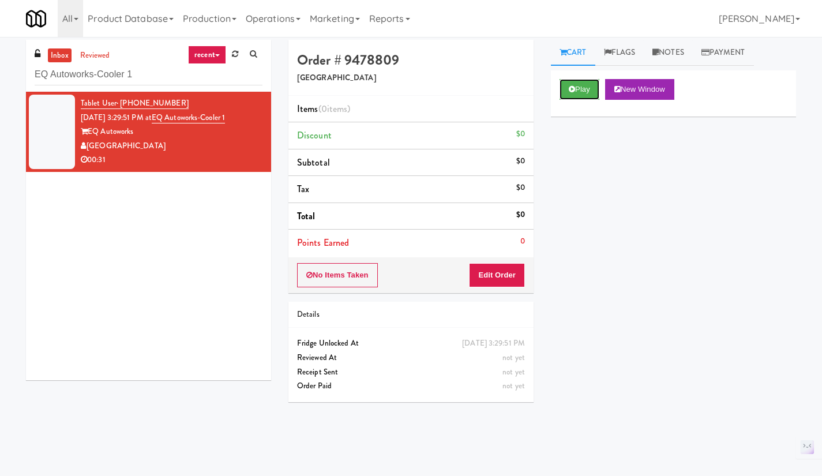
click at [575, 93] on button "Play" at bounding box center [580, 89] width 40 height 21
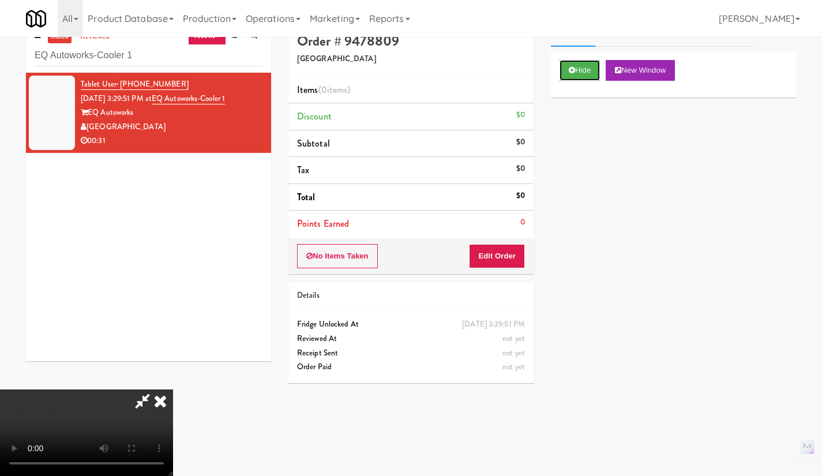
scroll to position [21, 0]
click at [173, 390] on video at bounding box center [86, 433] width 173 height 87
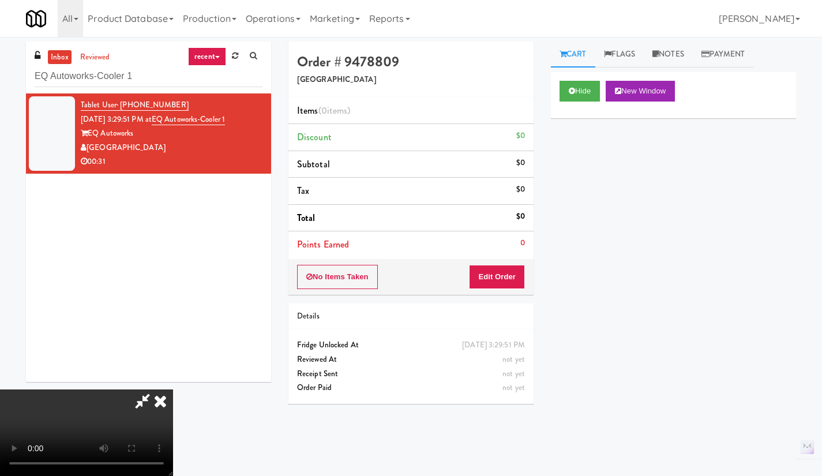
scroll to position [0, 0]
click at [173, 390] on icon at bounding box center [160, 401] width 25 height 23
